Goal: Task Accomplishment & Management: Manage account settings

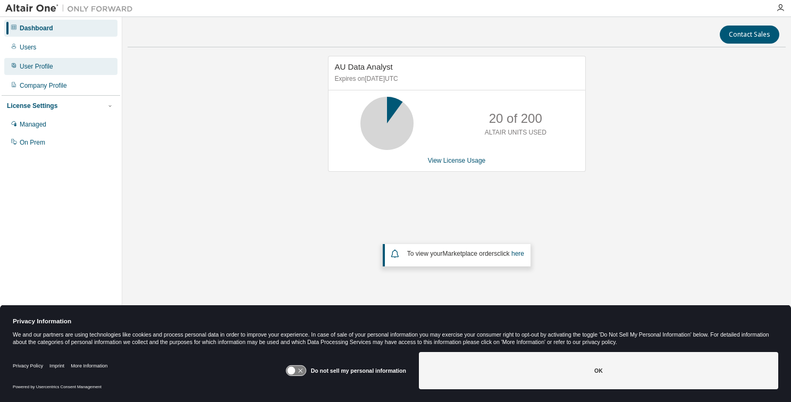
click at [37, 66] on div "User Profile" at bounding box center [36, 66] width 33 height 9
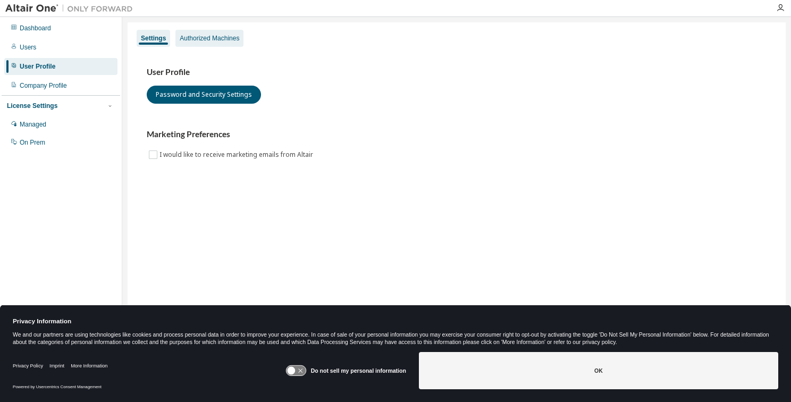
click at [194, 40] on div "Authorized Machines" at bounding box center [210, 38] width 60 height 9
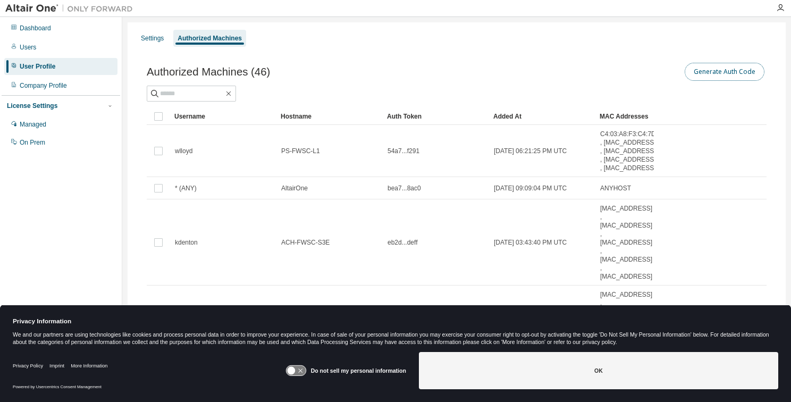
click at [727, 76] on button "Generate Auth Code" at bounding box center [724, 72] width 80 height 18
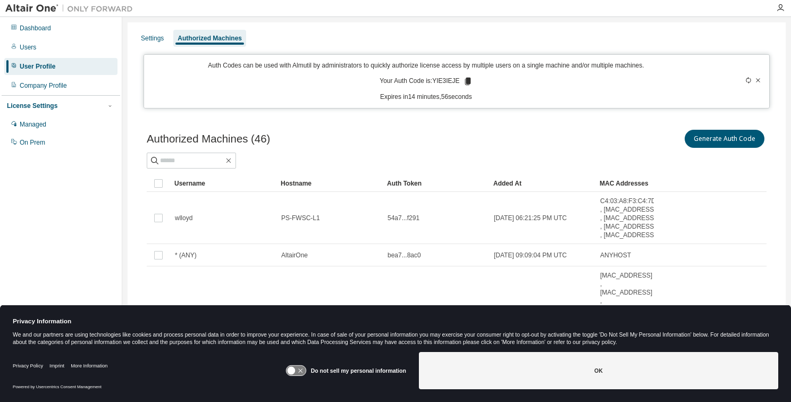
click at [467, 83] on icon at bounding box center [468, 82] width 10 height 10
